Goal: Check status: Check status

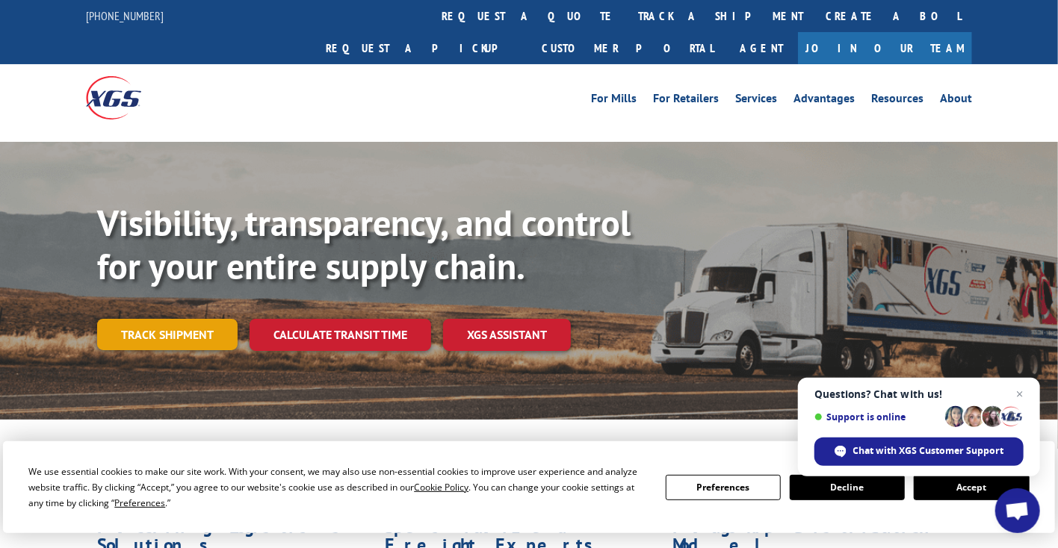
click at [164, 319] on link "Track shipment" at bounding box center [167, 334] width 140 height 31
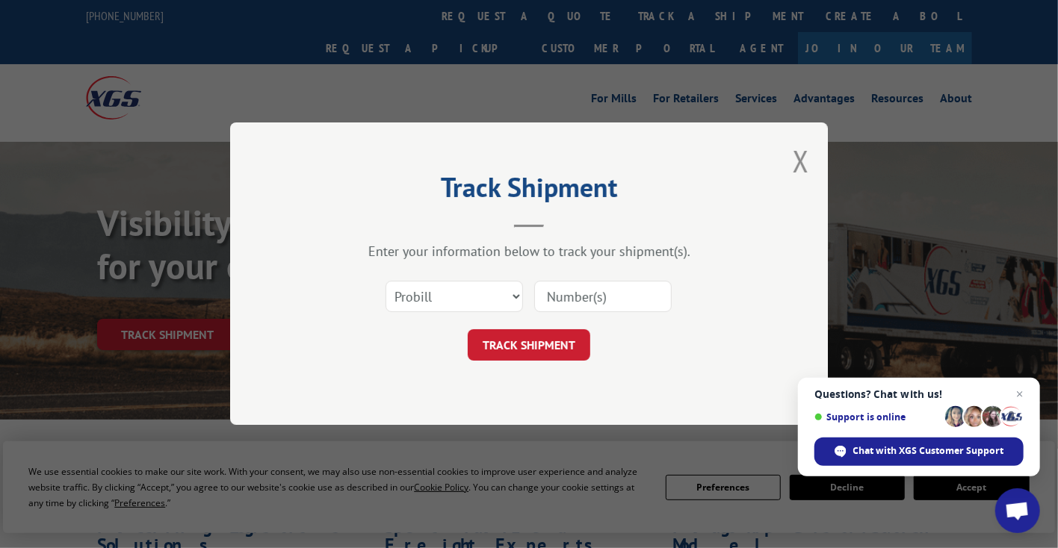
click at [577, 297] on input at bounding box center [602, 297] width 137 height 31
click at [515, 295] on select "Select category... Probill BOL PO" at bounding box center [453, 297] width 137 height 31
select select "po"
click at [385, 282] on select "Select category... Probill BOL PO" at bounding box center [453, 297] width 137 height 31
click at [571, 295] on input at bounding box center [602, 297] width 137 height 31
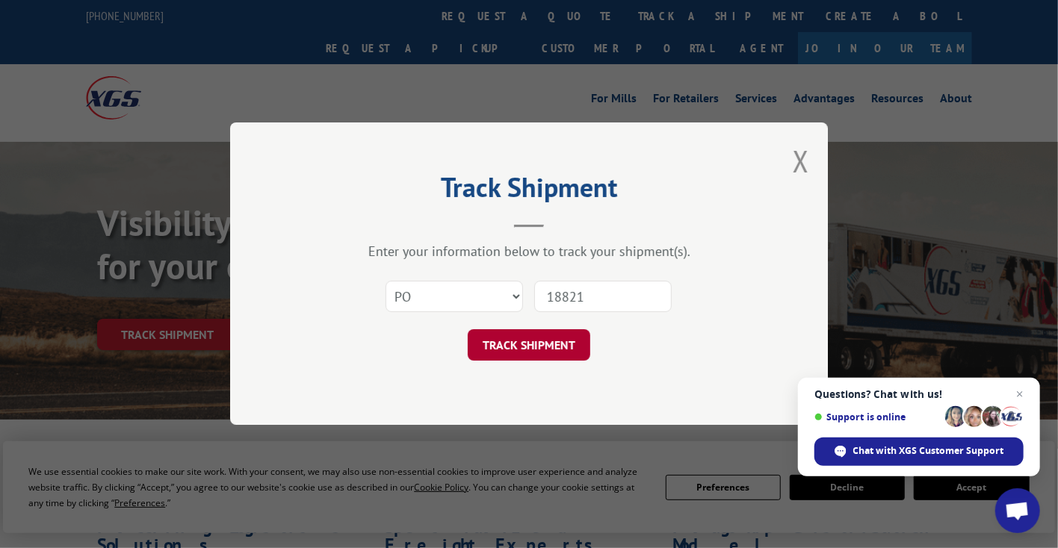
type input "18821"
click at [533, 353] on button "TRACK SHIPMENT" at bounding box center [529, 345] width 122 height 31
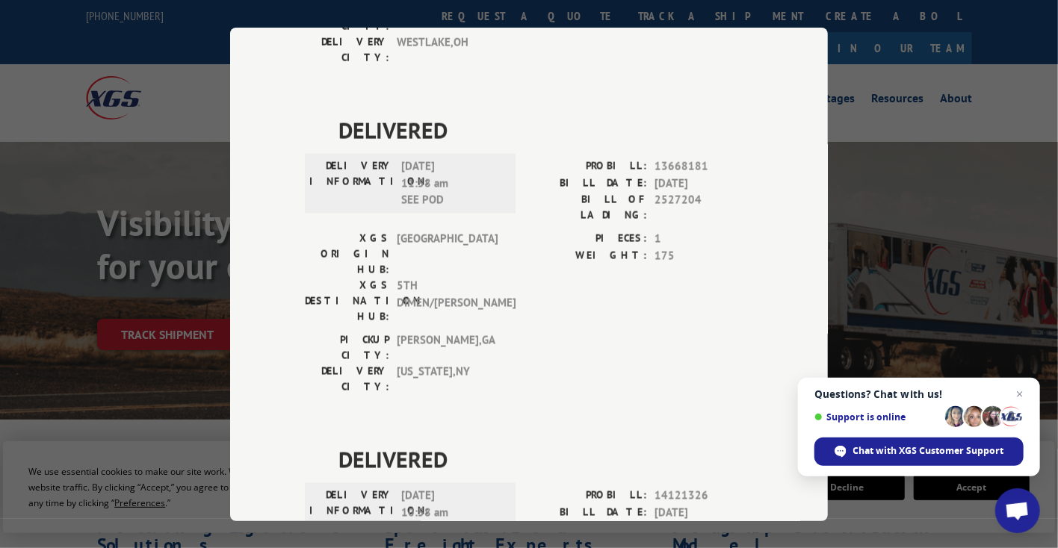
scroll to position [1046, 0]
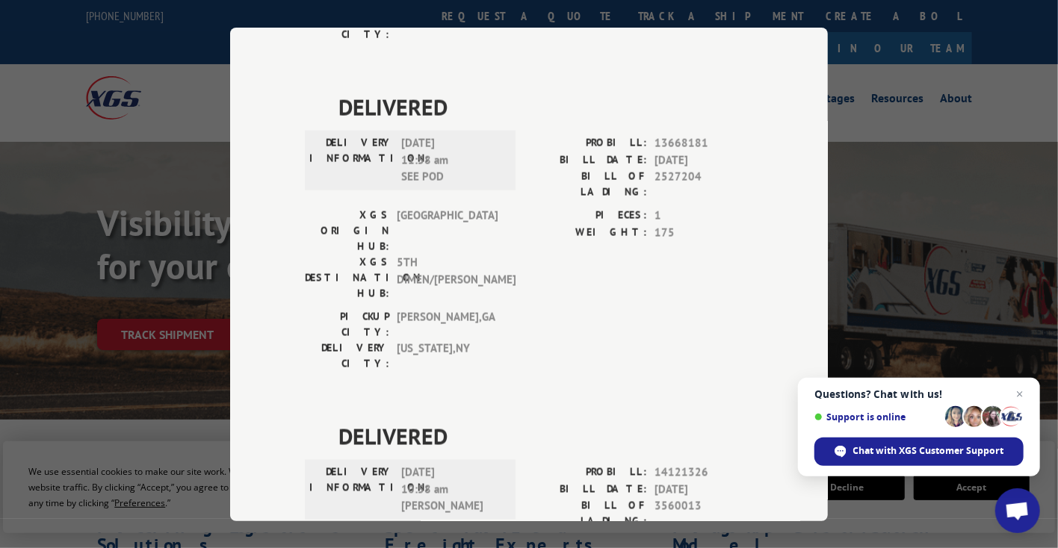
click at [202, 62] on div "Track Shipment DELIVERED DELIVERY INFORMATION: PROBILL: 7038214 BILL DATE: [DAT…" at bounding box center [529, 274] width 1058 height 548
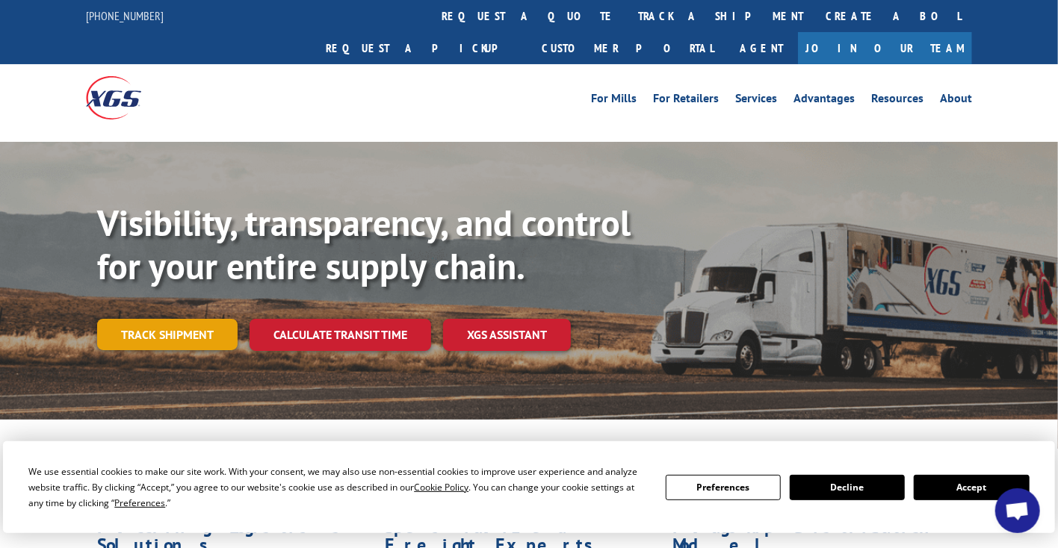
click at [186, 319] on link "Track shipment" at bounding box center [167, 334] width 140 height 31
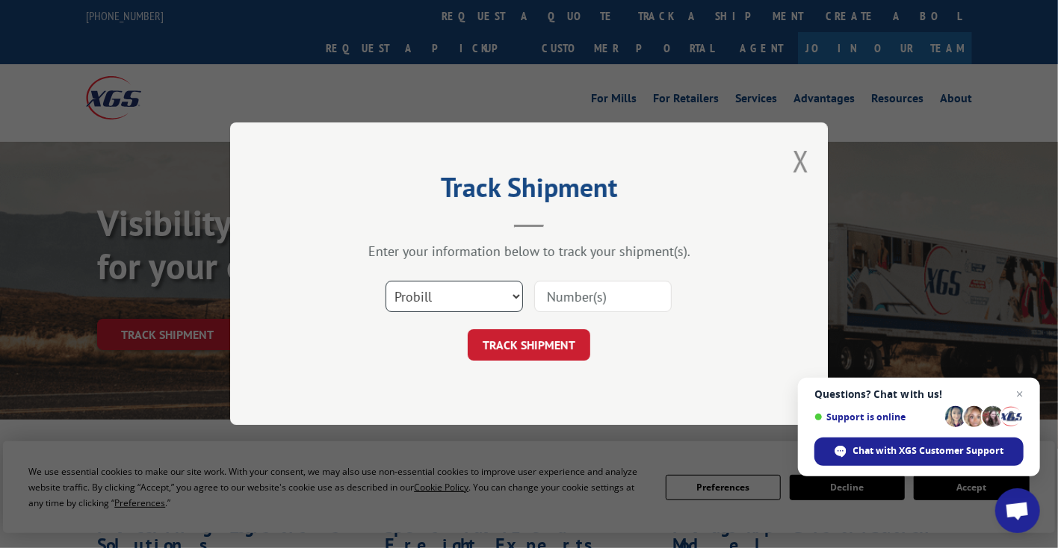
drag, startPoint x: 450, startPoint y: 299, endPoint x: 474, endPoint y: 293, distance: 24.8
click at [450, 299] on select "Select category... Probill BOL PO" at bounding box center [453, 297] width 137 height 31
click at [574, 295] on input at bounding box center [602, 297] width 137 height 31
type input "530538081"
click at [558, 351] on button "TRACK SHIPMENT" at bounding box center [529, 345] width 122 height 31
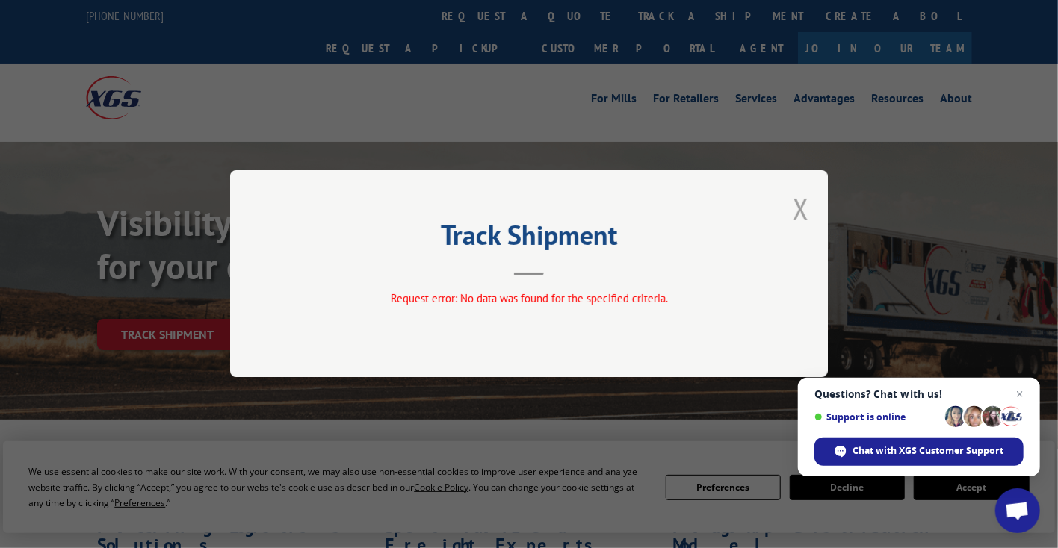
click at [807, 205] on button "Close modal" at bounding box center [800, 209] width 16 height 40
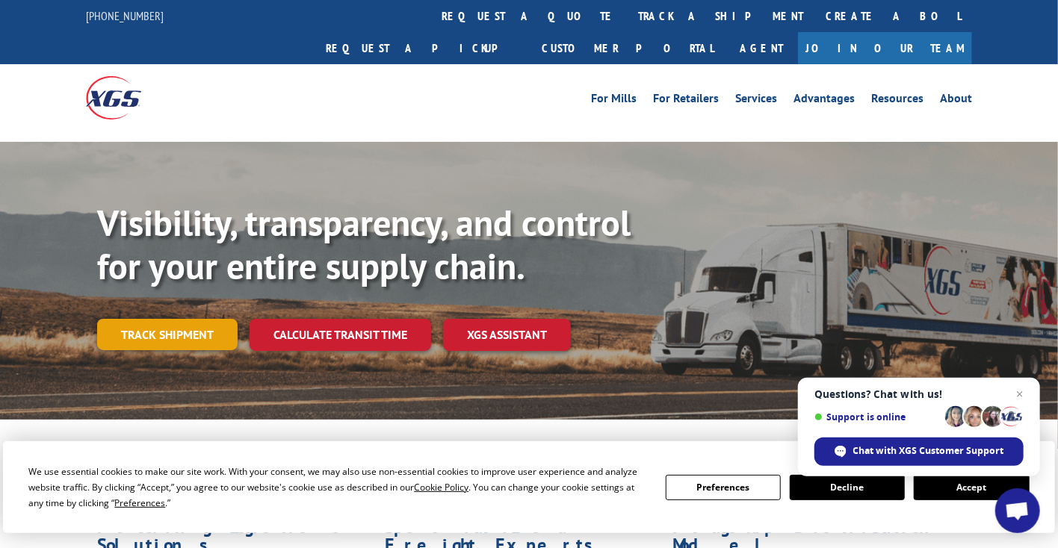
click at [155, 319] on link "Track shipment" at bounding box center [167, 334] width 140 height 31
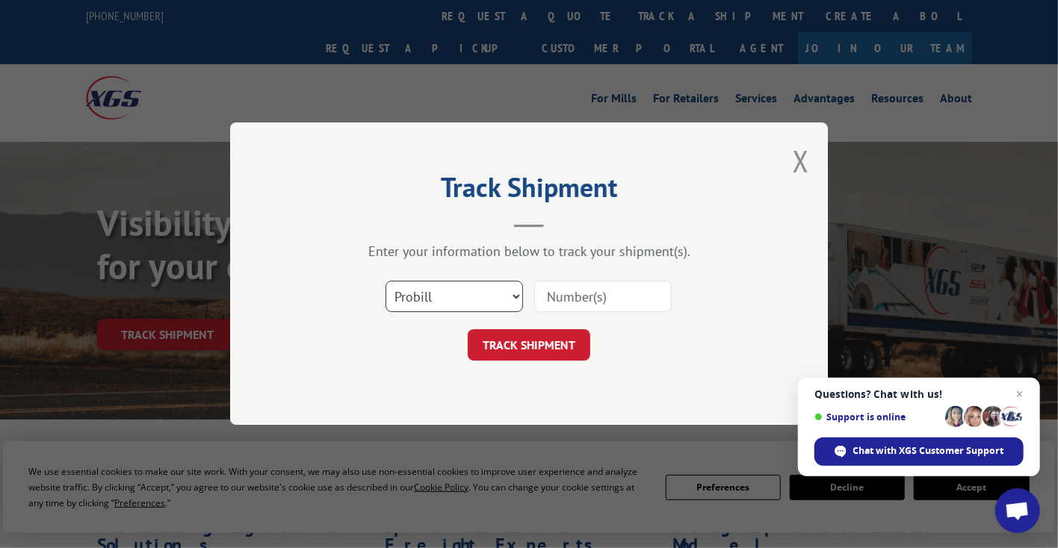
click at [453, 299] on select "Select category... Probill BOL PO" at bounding box center [453, 297] width 137 height 31
select select "bol"
click at [385, 282] on select "Select category... Probill BOL PO" at bounding box center [453, 297] width 137 height 31
click at [591, 300] on input at bounding box center [602, 297] width 137 height 31
type input "530538081"
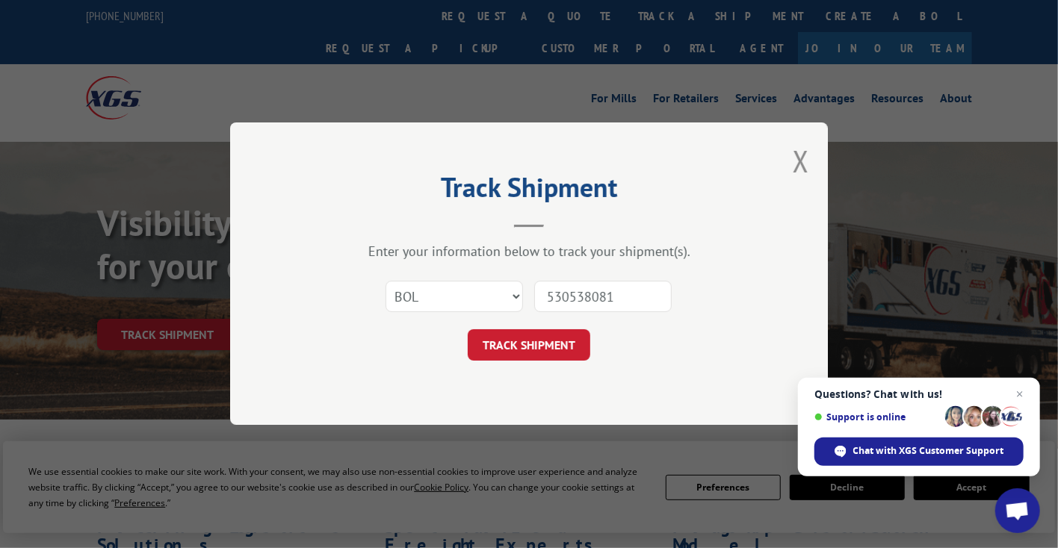
click button "TRACK SHIPMENT" at bounding box center [529, 345] width 122 height 31
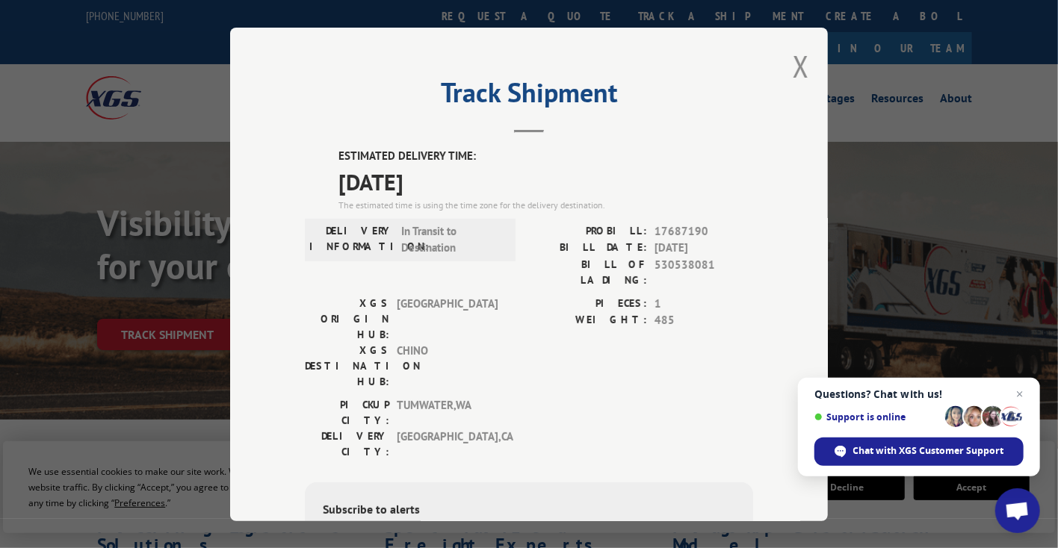
scroll to position [75, 0]
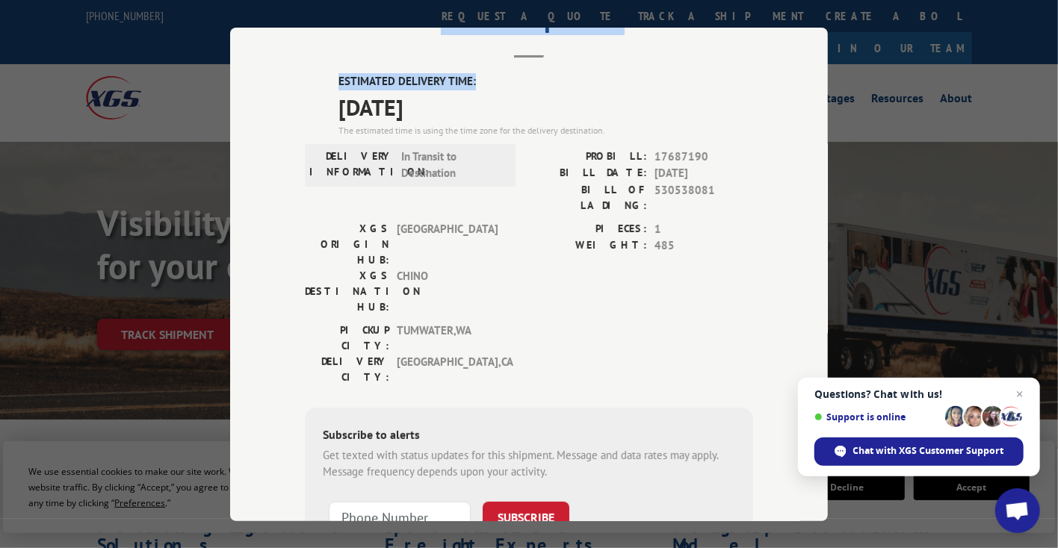
drag, startPoint x: 603, startPoint y: 51, endPoint x: 605, endPoint y: 68, distance: 17.3
click at [605, 68] on div "Track Shipment ESTIMATED DELIVERY TIME: 10/10/2025 The estimated time is using …" at bounding box center [529, 275] width 598 height 494
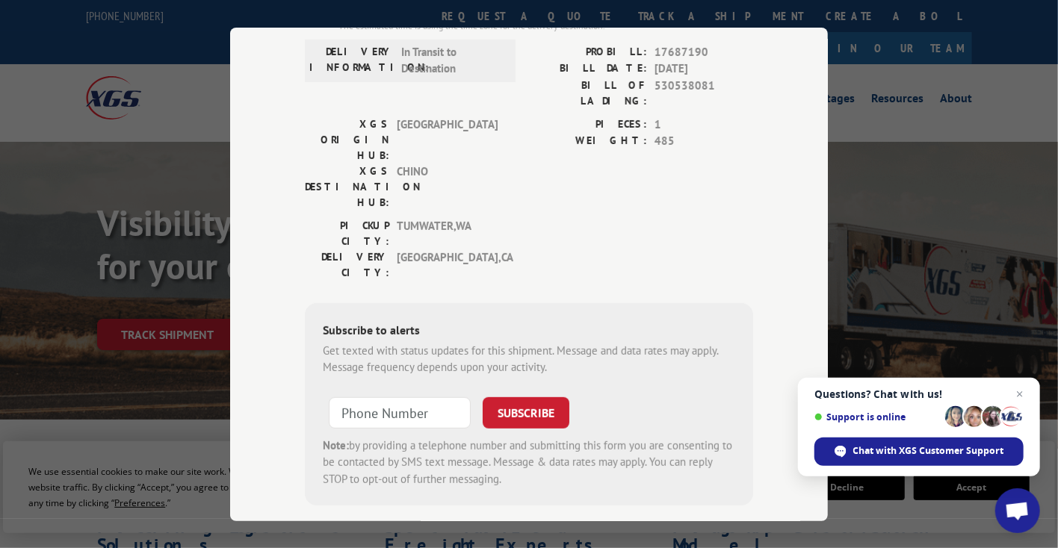
scroll to position [0, 0]
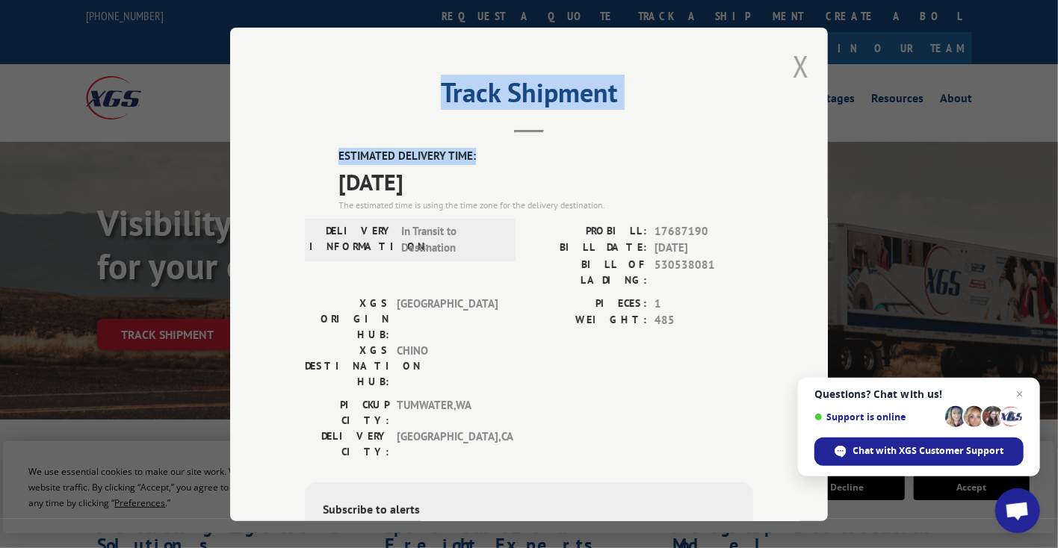
click at [792, 67] on button "Close modal" at bounding box center [800, 66] width 16 height 40
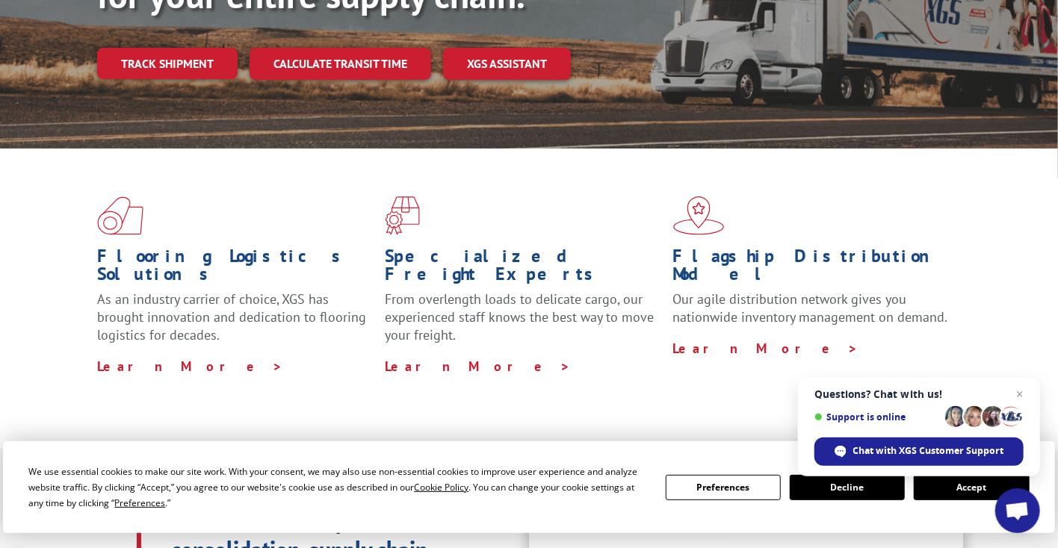
scroll to position [373, 0]
